Goal: Find specific page/section: Find specific page/section

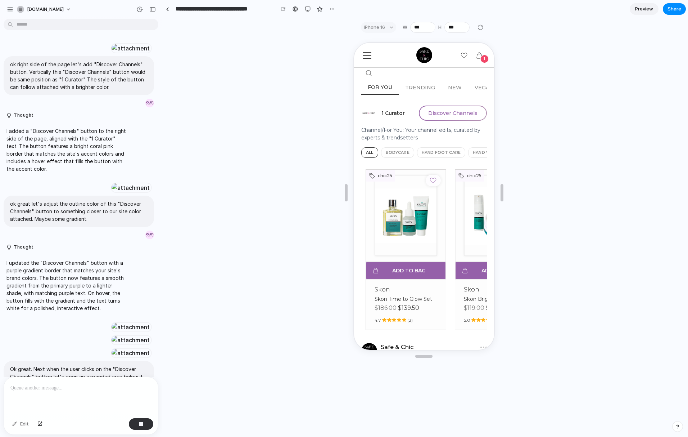
scroll to position [1302, 0]
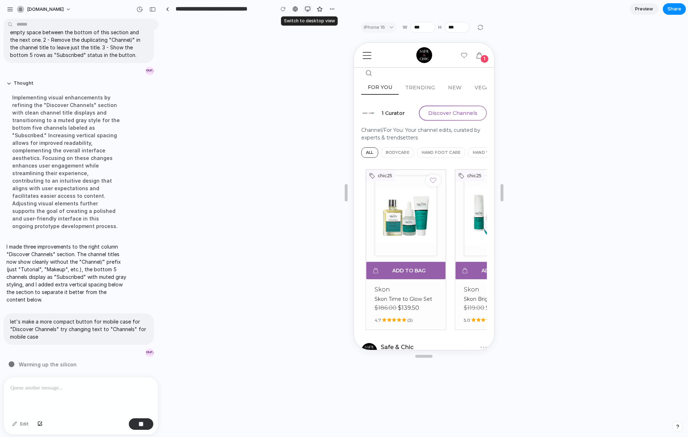
click at [307, 13] on button "button" at bounding box center [307, 9] width 11 height 11
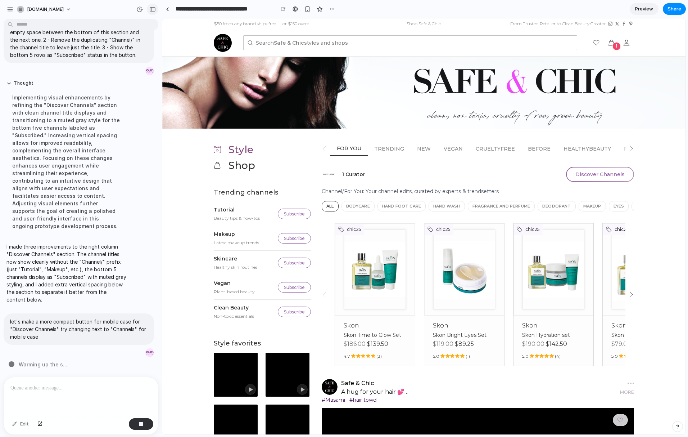
click at [151, 9] on div "button" at bounding box center [152, 9] width 6 height 5
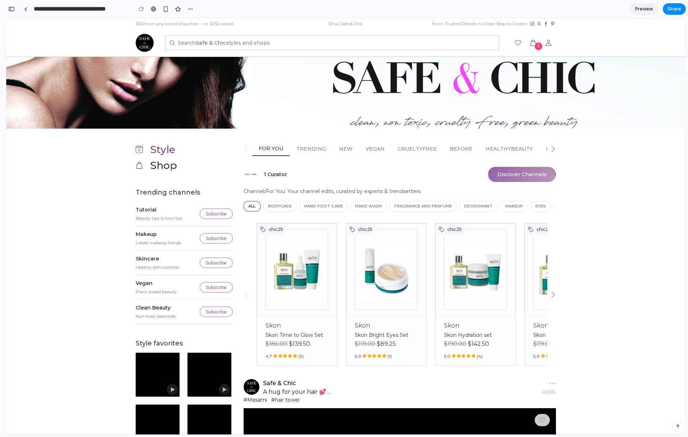
click at [514, 174] on button "Discover Channels" at bounding box center [522, 174] width 68 height 15
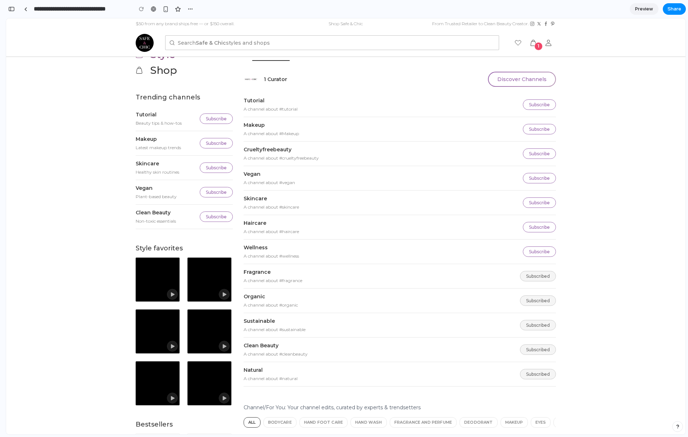
scroll to position [105, 0]
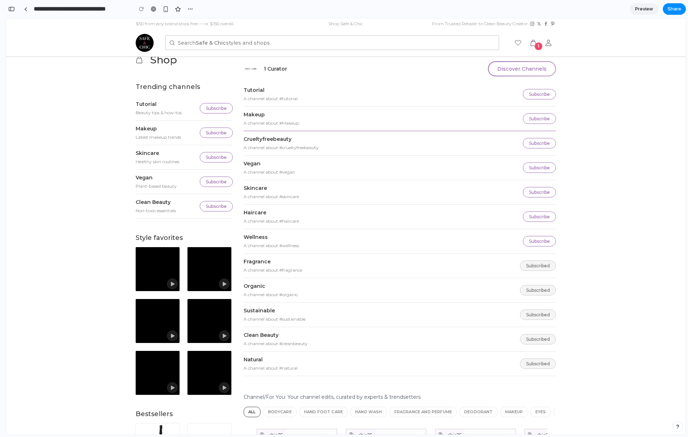
click at [249, 116] on div "Makeup" at bounding box center [381, 115] width 275 height 8
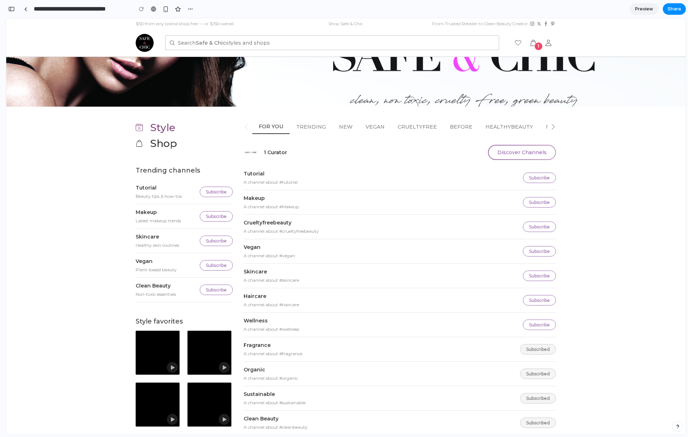
scroll to position [0, 0]
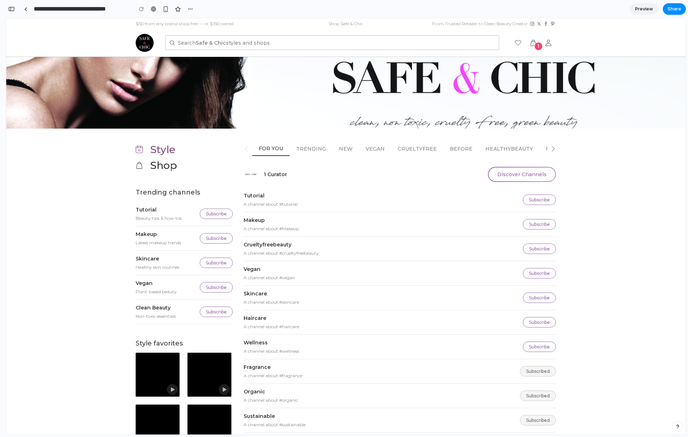
click at [551, 149] on icon at bounding box center [553, 149] width 6 height 6
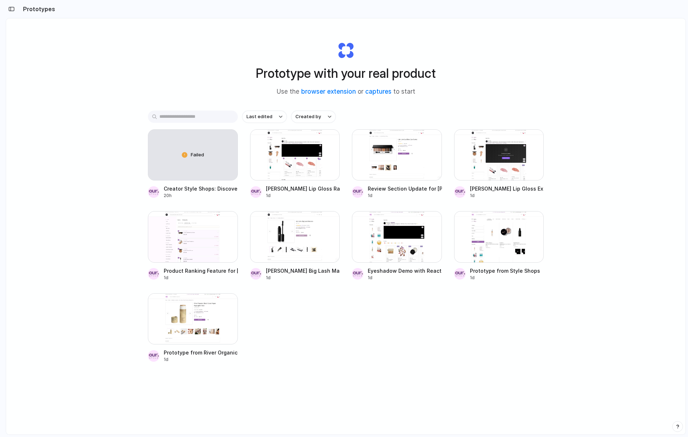
scroll to position [10, 0]
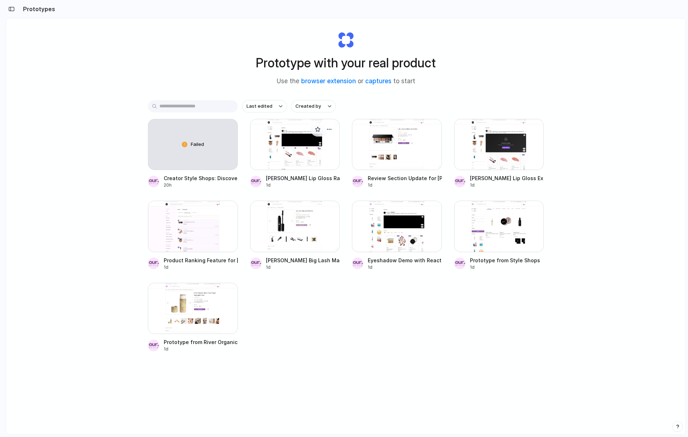
click at [302, 145] on div at bounding box center [295, 144] width 90 height 51
